Goal: Check status: Check status

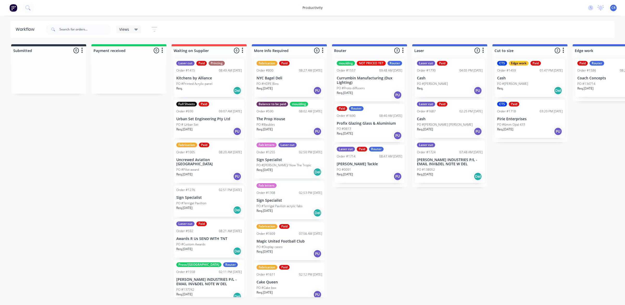
click at [449, 75] on div "Laser cut Paid Order #1730 04:05 PM [DATE] Cash PO #[PERSON_NAME] Req. PU" at bounding box center [450, 78] width 70 height 38
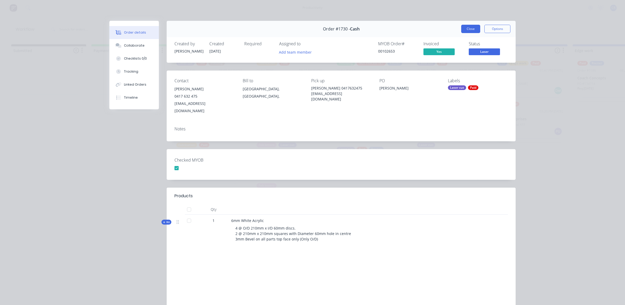
click at [464, 28] on button "Close" at bounding box center [470, 29] width 19 height 8
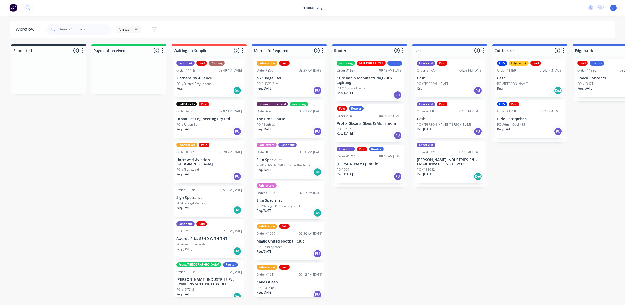
click at [447, 86] on div "Req. PU" at bounding box center [450, 90] width 66 height 9
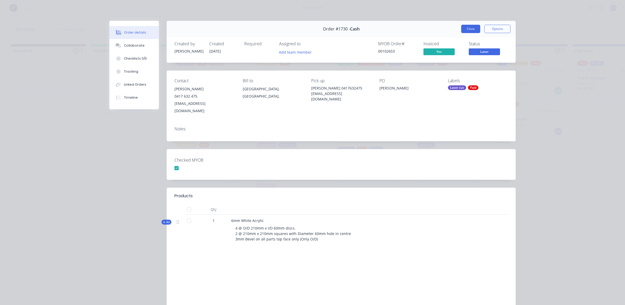
click at [466, 26] on button "Close" at bounding box center [470, 29] width 19 height 8
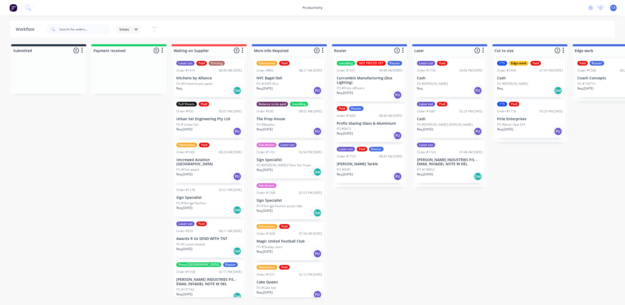
click at [447, 121] on p "Cash" at bounding box center [450, 119] width 66 height 4
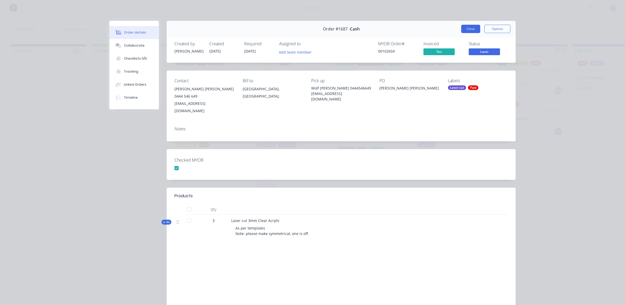
click at [465, 30] on button "Close" at bounding box center [470, 29] width 19 height 8
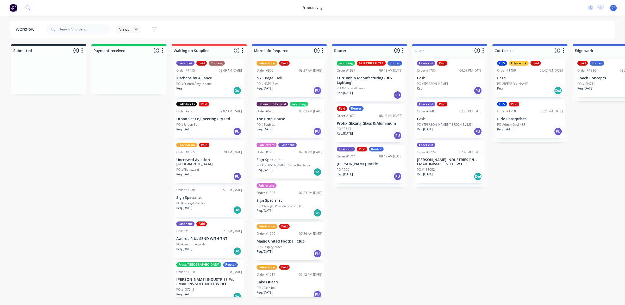
click at [433, 76] on p "Cash" at bounding box center [450, 78] width 66 height 4
